Goal: Obtain resource: Download file/media

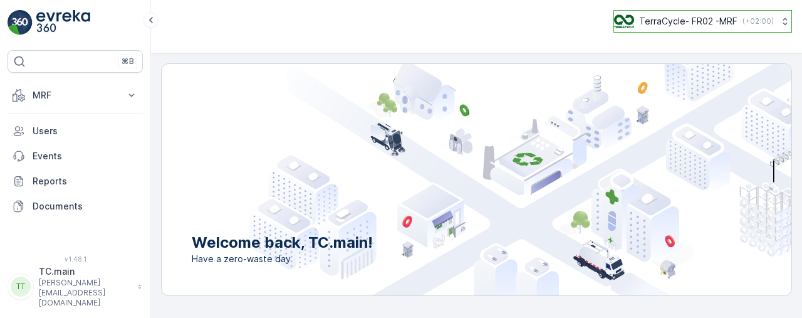
click at [731, 21] on p "TerraCycle- FR02 -MRF" at bounding box center [688, 21] width 98 height 13
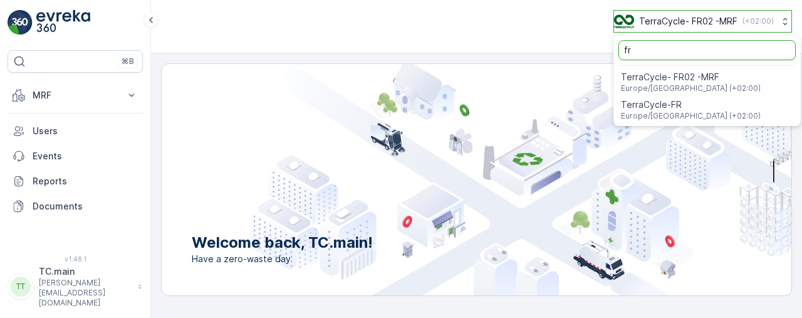
type input "f"
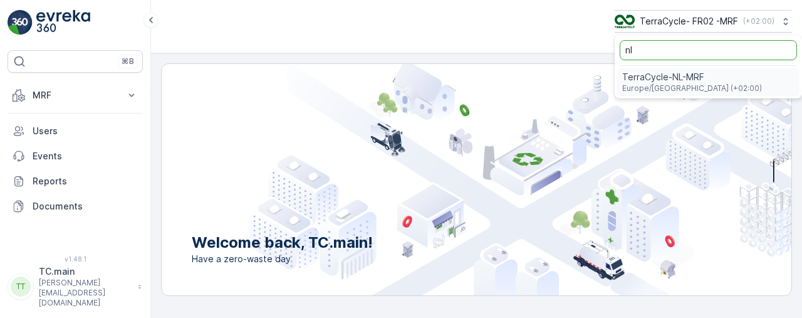
type input "nl"
click at [649, 85] on span "Europe/Amsterdam (+02:00)" at bounding box center [692, 88] width 140 height 10
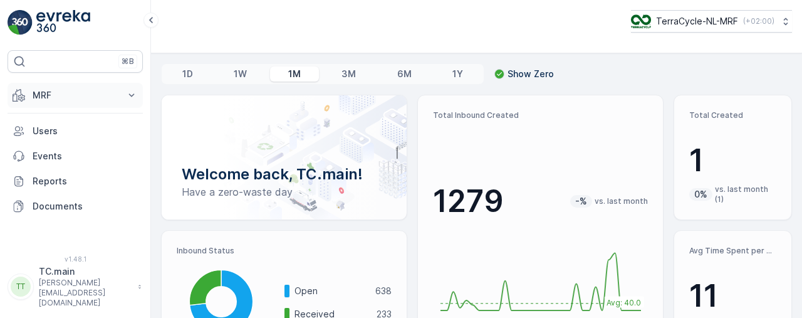
click at [132, 91] on icon at bounding box center [131, 95] width 13 height 13
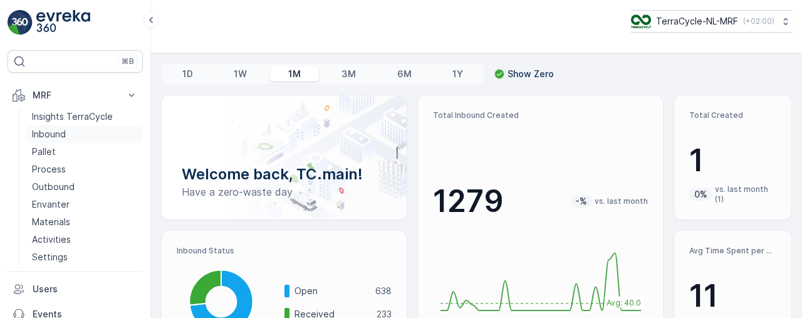
click at [60, 137] on p "Inbound" at bounding box center [49, 134] width 34 height 13
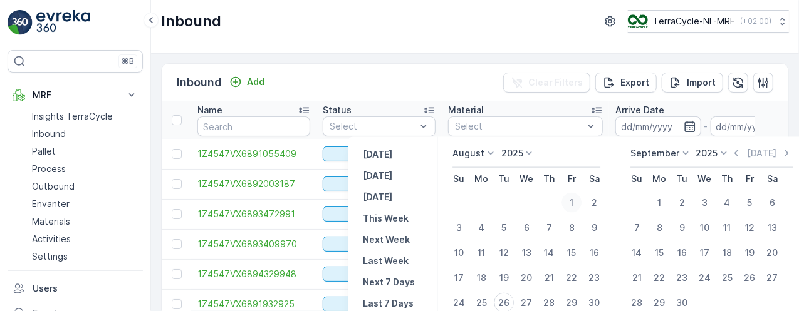
click at [570, 199] on div "1" at bounding box center [571, 203] width 20 height 20
type input "[DATE]"
click at [570, 199] on div "1" at bounding box center [571, 203] width 20 height 20
type input "[DATE]"
click at [511, 304] on div "26" at bounding box center [504, 303] width 20 height 20
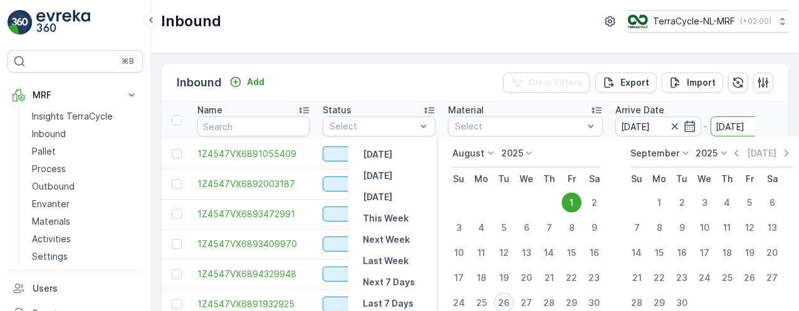
type input "[DATE]"
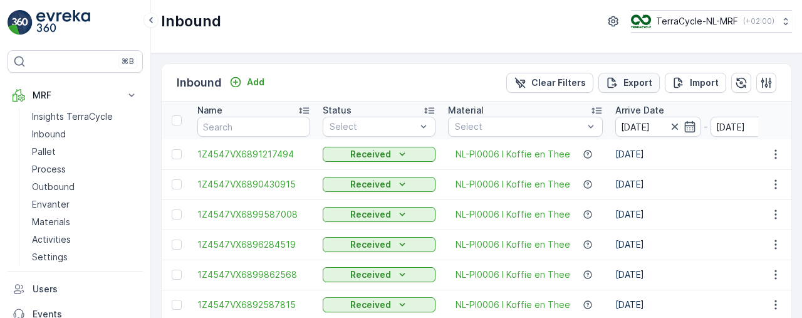
click at [638, 81] on p "Export" at bounding box center [637, 82] width 29 height 13
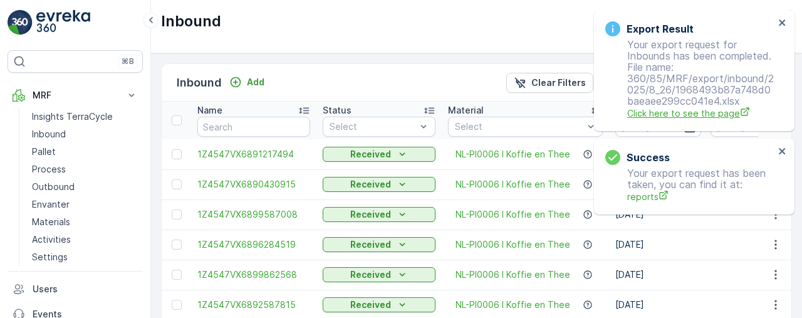
click at [635, 115] on span "Click here to see the page" at bounding box center [700, 113] width 147 height 13
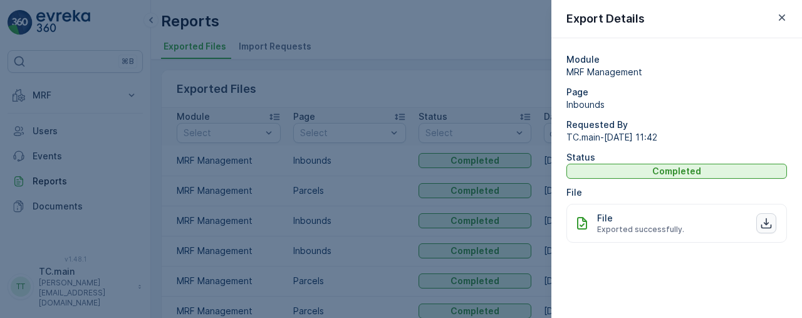
click at [764, 222] on icon "button" at bounding box center [766, 223] width 11 height 11
